Goal: Information Seeking & Learning: Understand process/instructions

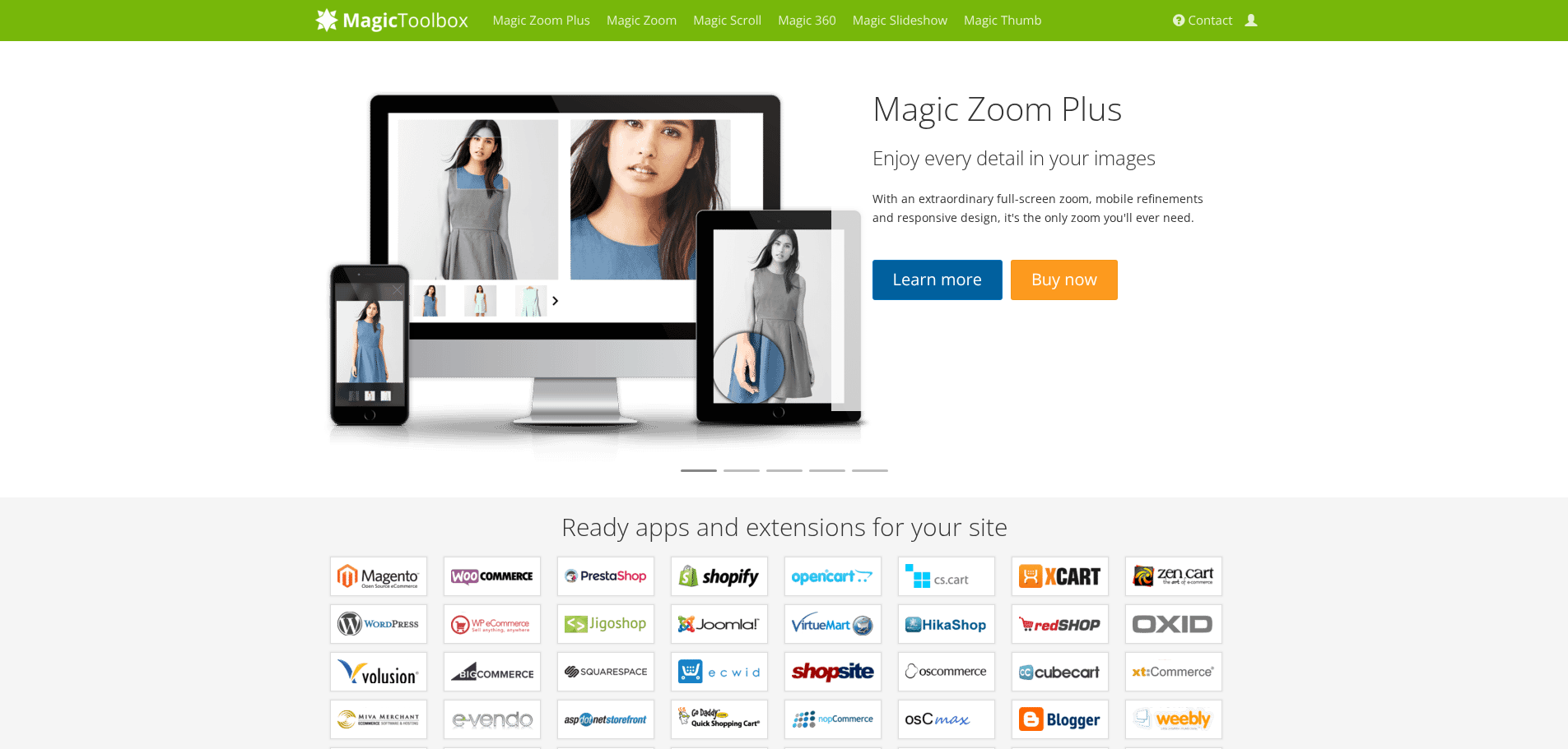
click at [933, 273] on link "Learn more" at bounding box center [937, 280] width 130 height 41
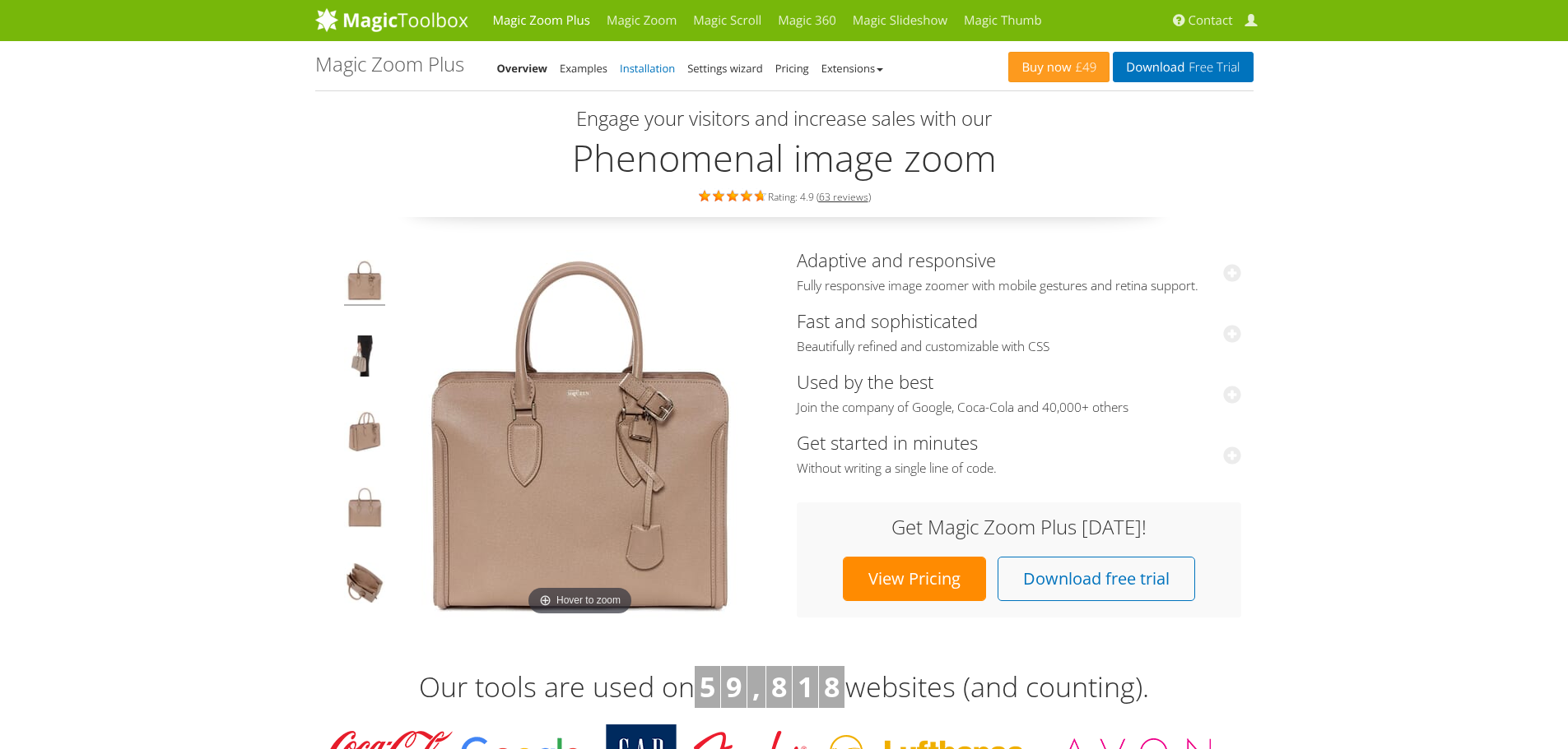
click at [629, 68] on link "Installation" at bounding box center [648, 68] width 55 height 15
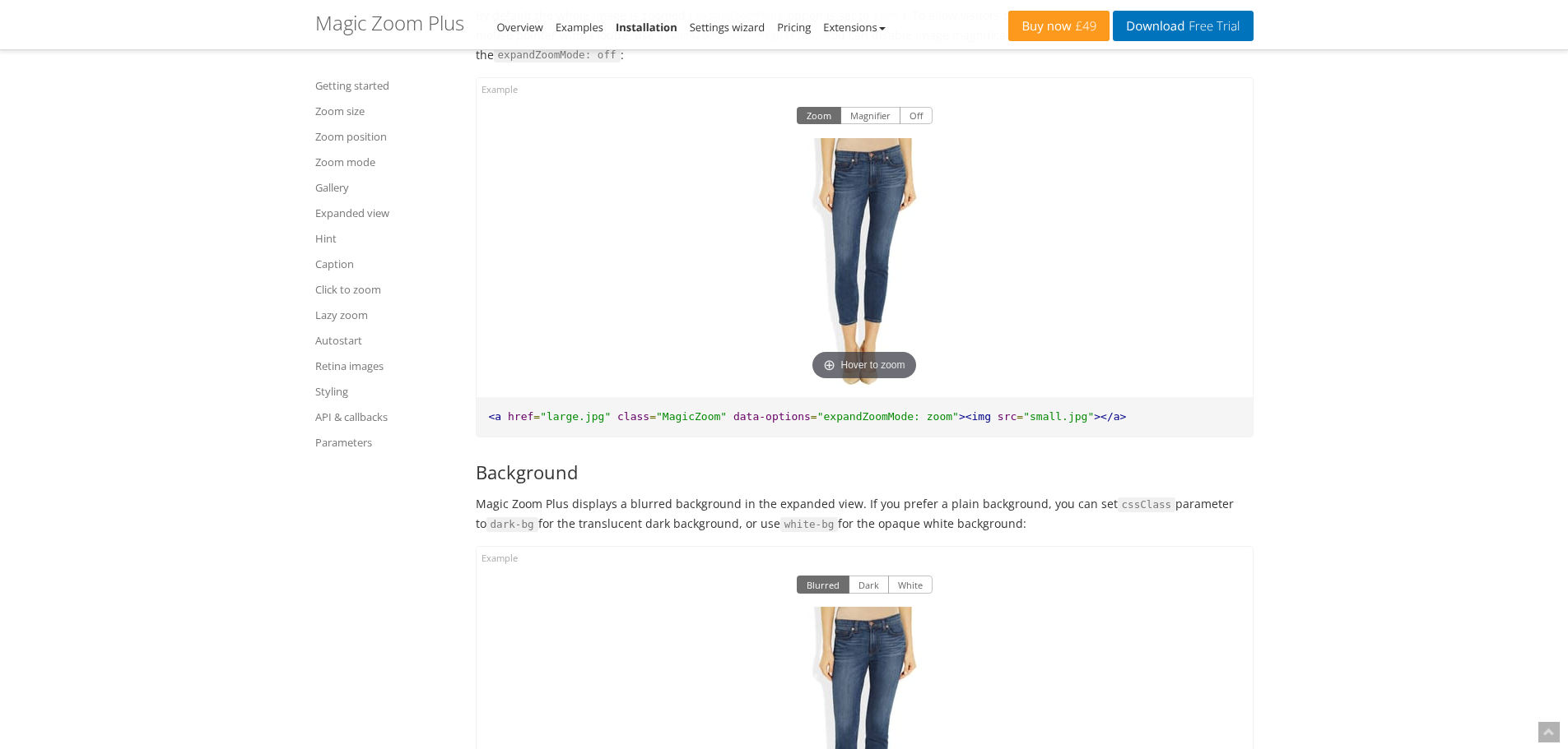
scroll to position [10612, 0]
